Goal: Task Accomplishment & Management: Manage account settings

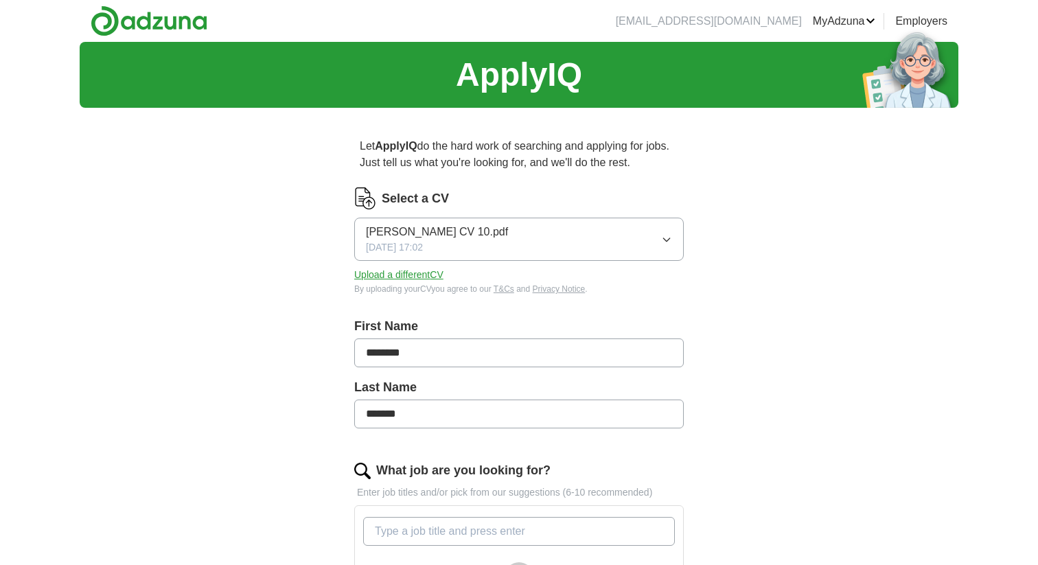
click at [661, 241] on icon "button" at bounding box center [666, 239] width 11 height 11
click at [858, 303] on div "ApplyIQ Let ApplyIQ do the hard work of searching and applying for jobs. Just t…" at bounding box center [519, 506] width 878 height 928
click at [401, 277] on button "Upload a different CV" at bounding box center [398, 275] width 89 height 14
click at [411, 279] on button "Upload a different CV" at bounding box center [398, 275] width 89 height 14
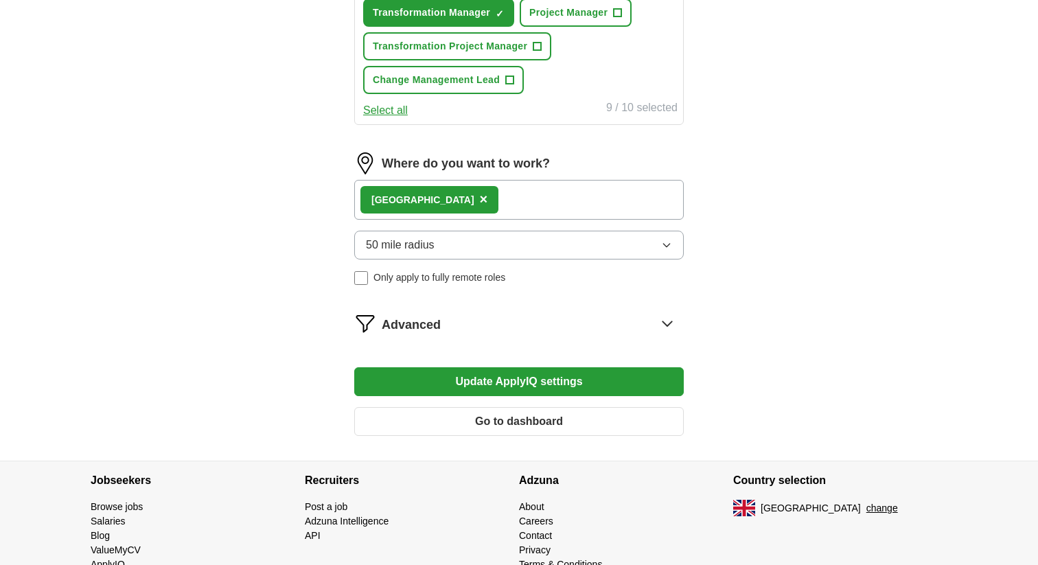
scroll to position [730, 0]
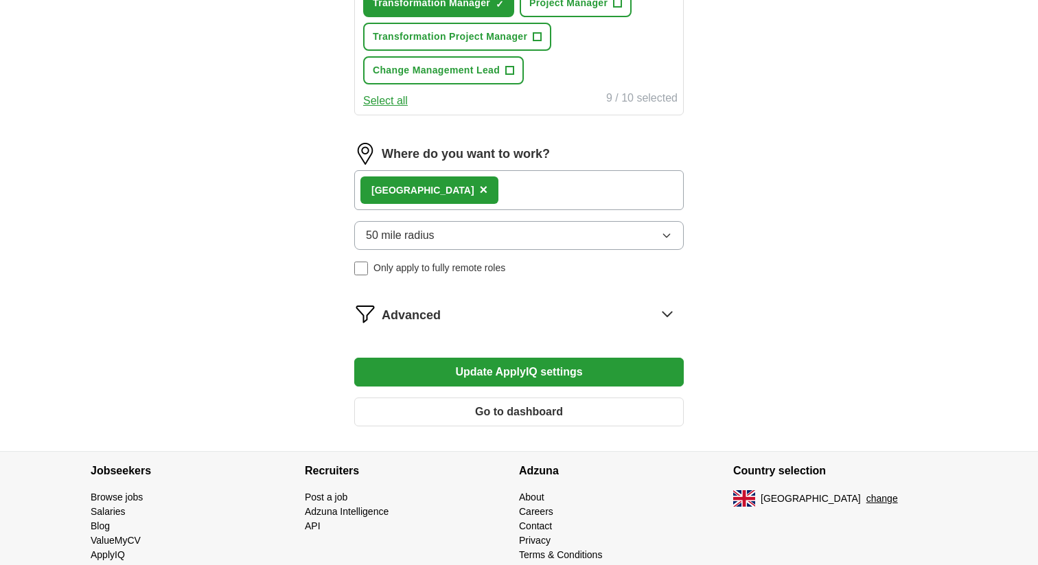
click at [643, 382] on button "Update ApplyIQ settings" at bounding box center [518, 372] width 329 height 29
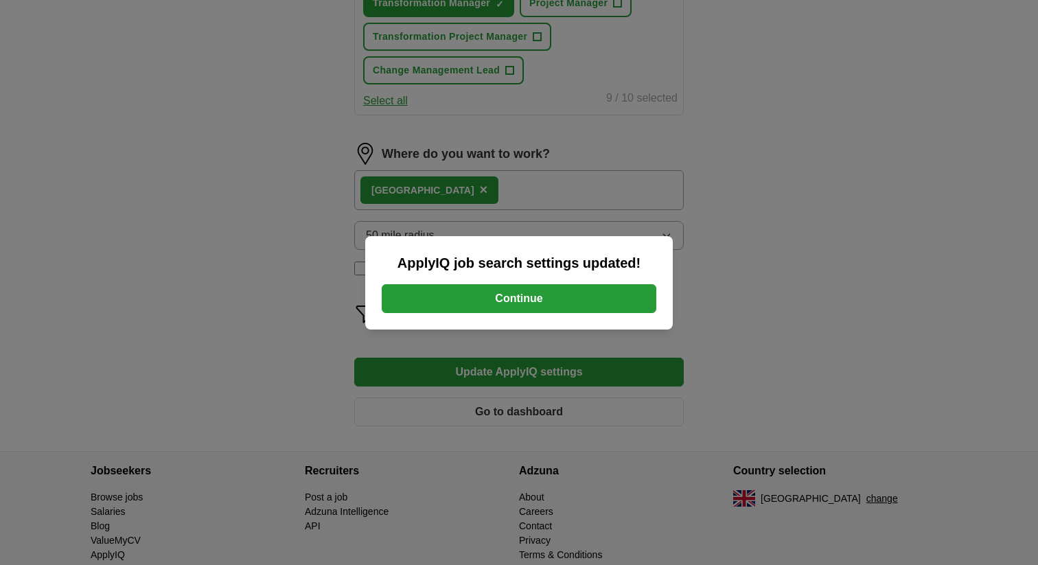
click at [588, 305] on button "Continue" at bounding box center [519, 298] width 274 height 29
